Goal: Book appointment/travel/reservation

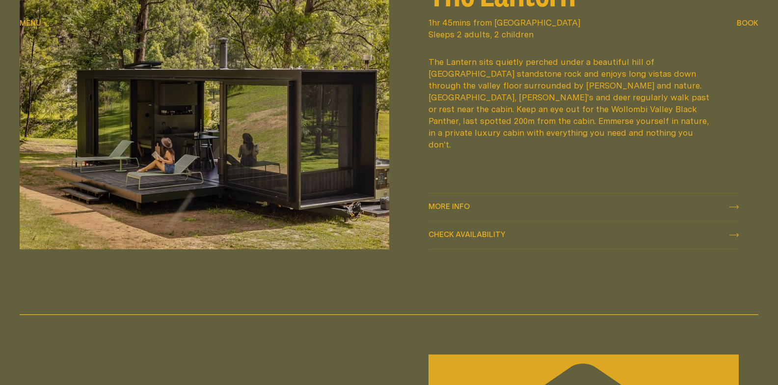
scroll to position [1326, 0]
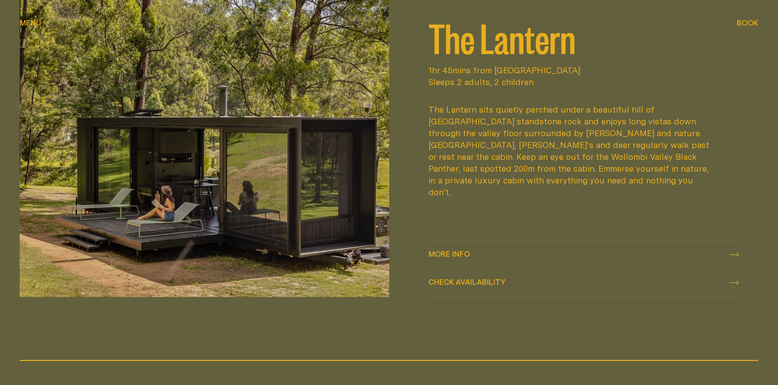
click at [467, 280] on span "Check availability" at bounding box center [467, 281] width 77 height 7
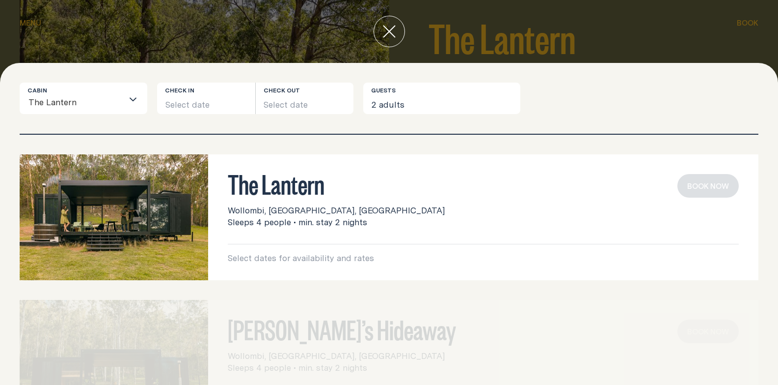
click at [98, 95] on input "Search for option" at bounding box center [100, 103] width 46 height 21
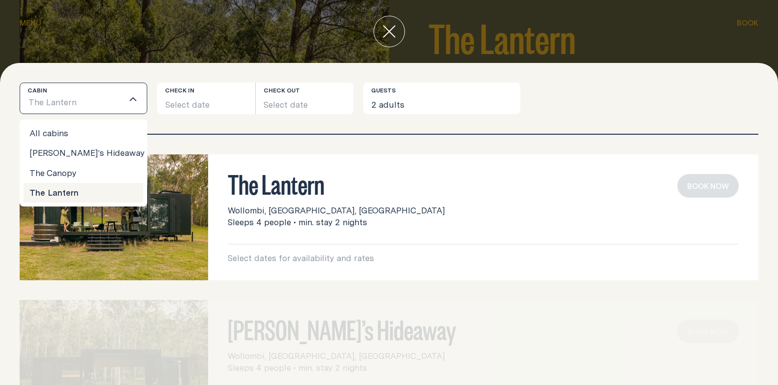
click at [165, 65] on div "Cabin The Lantern Loading... All cabins [PERSON_NAME]’s Hideaway The Canopy The…" at bounding box center [389, 224] width 778 height 322
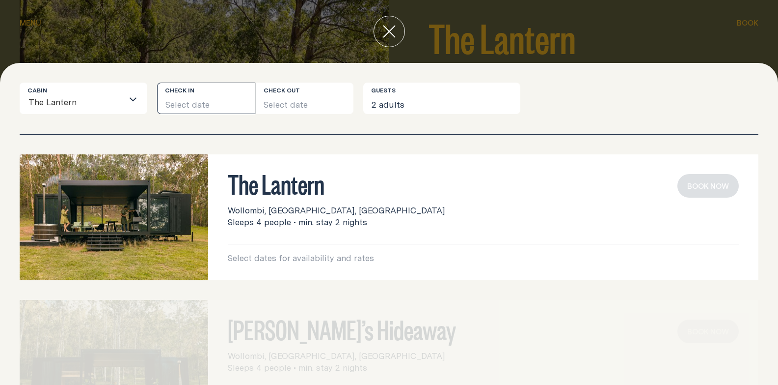
click at [205, 105] on button "Select date" at bounding box center [206, 98] width 98 height 31
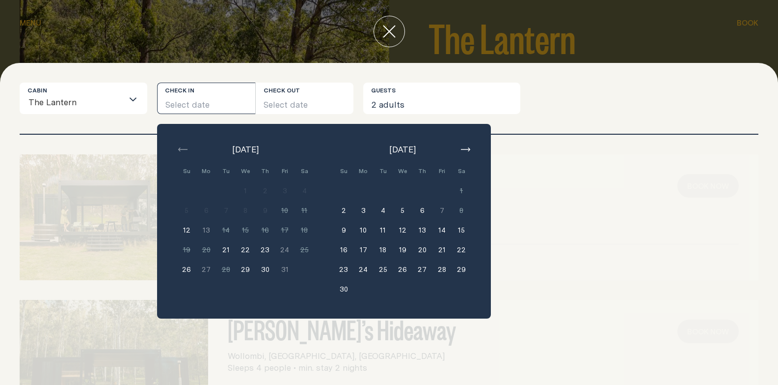
click at [187, 228] on button "12" at bounding box center [187, 230] width 20 height 20
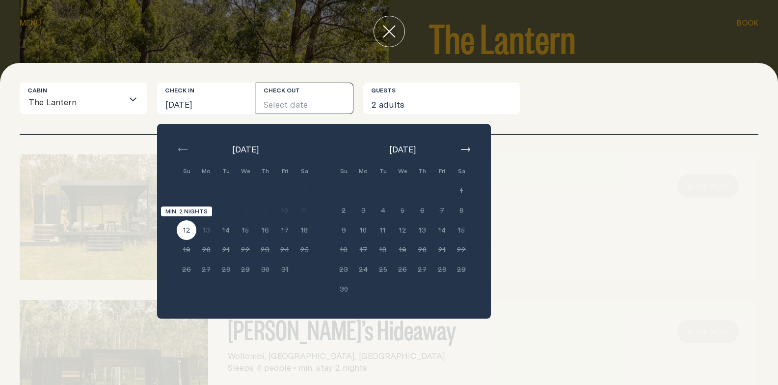
click at [183, 228] on button "12" at bounding box center [187, 230] width 20 height 20
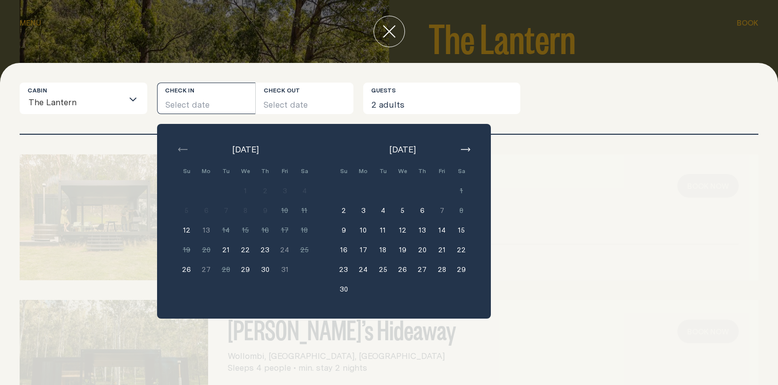
click at [228, 251] on button "21" at bounding box center [226, 250] width 20 height 20
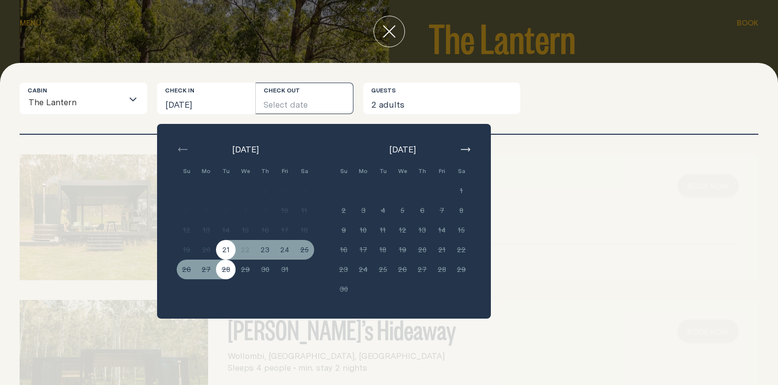
click at [240, 290] on div "[DATE] Su Mo Tu We Th Fri Sa Min. 2 nights 1 Min. 2 nights 2 Min. 2 nights 3 Mi…" at bounding box center [324, 221] width 334 height 194
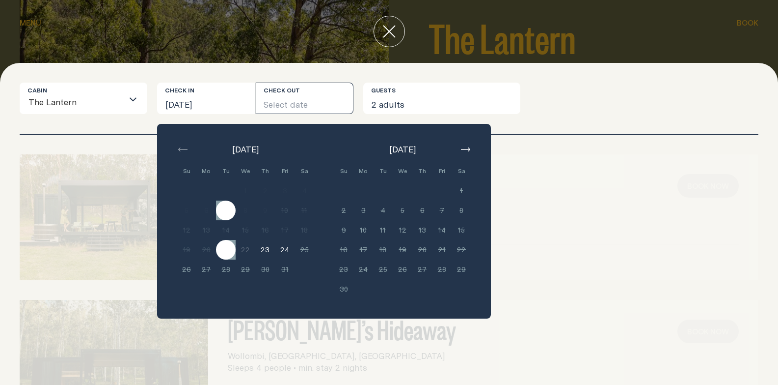
click at [193, 142] on div "[DATE] Su Mo Tu We Th Fri Sa Min. 2 nights 1 Min. 2 nights 2 Min. 2 nights 3 Mi…" at bounding box center [324, 221] width 334 height 194
click at [227, 135] on div "[DATE] Su Mo Tu We Th Fri Sa Min. 2 nights 1 Min. 2 nights 2 Min. 2 nights 3 Mi…" at bounding box center [324, 221] width 334 height 194
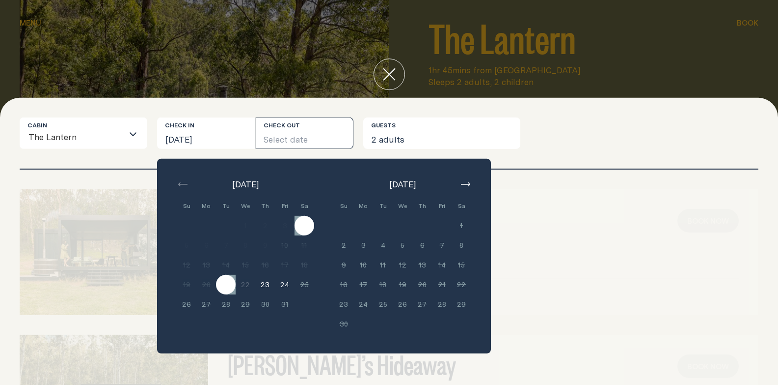
click at [589, 158] on div "The Lantern sits quietly perched under a beautiful hill of [GEOGRAPHIC_DATA] st…" at bounding box center [570, 151] width 283 height 94
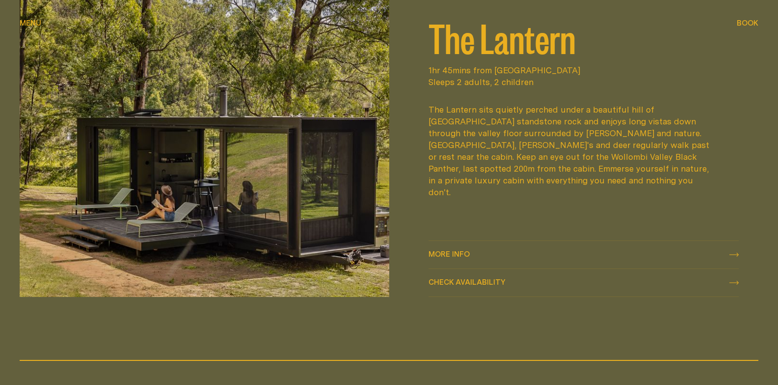
click at [453, 280] on span "Check availability" at bounding box center [467, 281] width 77 height 7
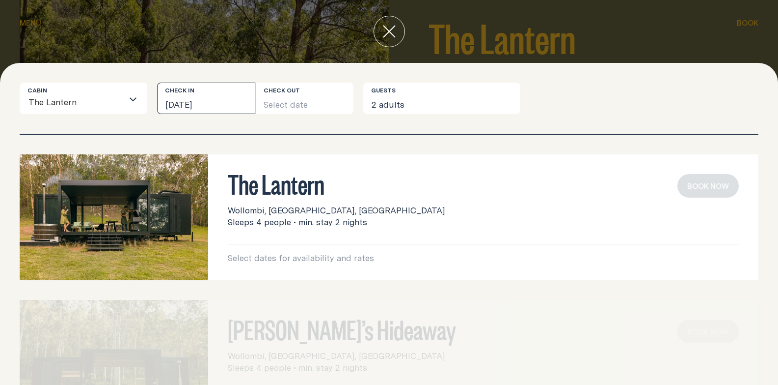
click at [217, 100] on button "[DATE]" at bounding box center [206, 98] width 98 height 31
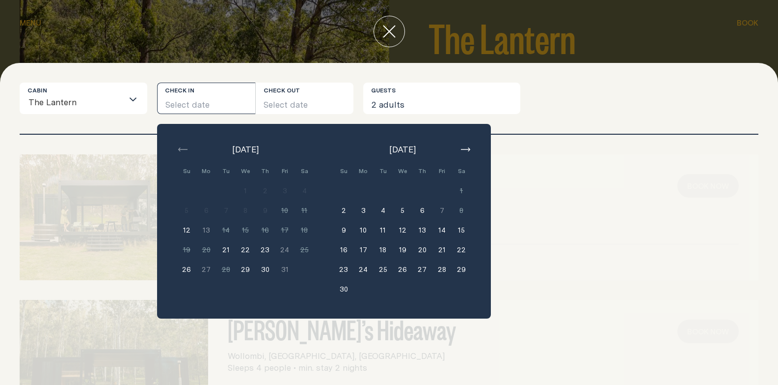
click at [576, 80] on div "Cabin The Lantern Loading... Check in Select date Check out Select date [DATE] …" at bounding box center [389, 224] width 778 height 322
